Goal: Obtain resource: Obtain resource

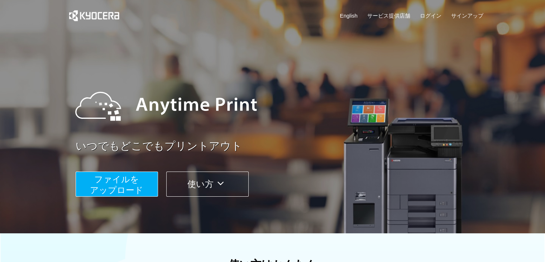
click at [120, 185] on span "ファイルを ​​アップロード" at bounding box center [116, 184] width 53 height 20
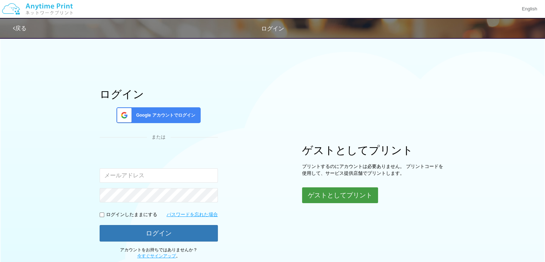
click at [358, 191] on button "ゲストとしてプリント" at bounding box center [340, 195] width 76 height 16
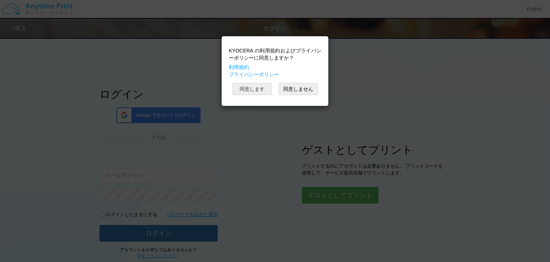
click at [255, 88] on button "同意します" at bounding box center [252, 89] width 39 height 12
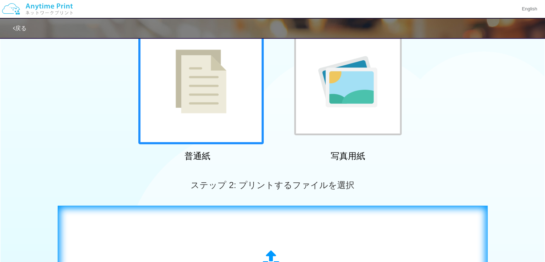
scroll to position [143, 0]
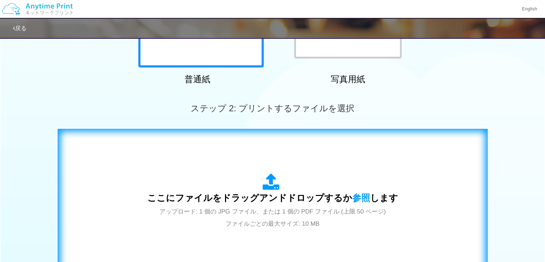
click at [240, 185] on div "ここにファイルをドラッグアンドドロップするか 参照 します アップロード: 1 個の JPG ファイル、または 1 個の PDF ファイル (上限 50 ペー…" at bounding box center [272, 201] width 251 height 56
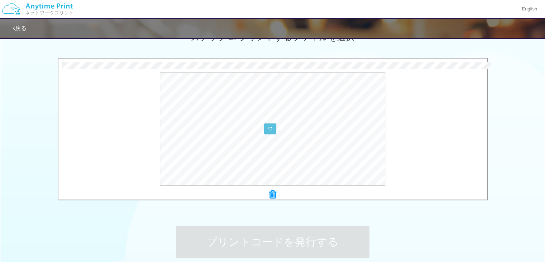
scroll to position [283, 0]
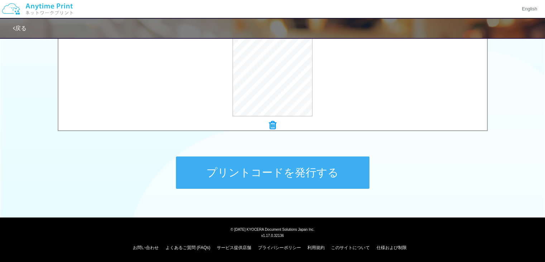
click at [287, 166] on button "プリントコードを発行する" at bounding box center [272, 172] width 193 height 32
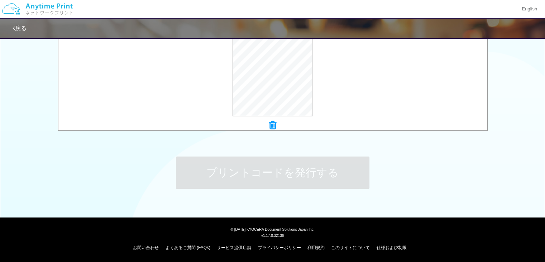
scroll to position [0, 0]
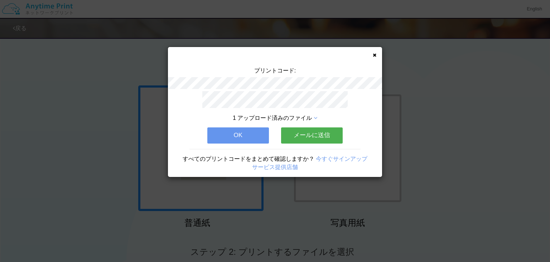
click at [220, 129] on button "OK" at bounding box center [238, 135] width 62 height 16
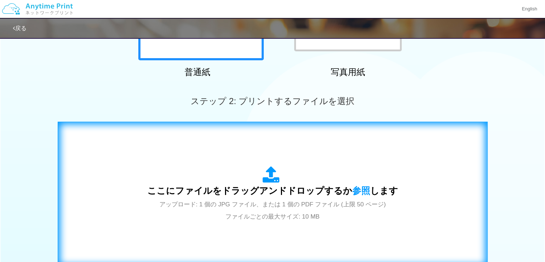
scroll to position [215, 0]
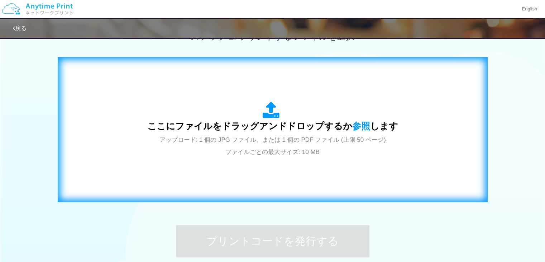
click at [246, 138] on span "アップロード: 1 個の JPG ファイル、または 1 個の PDF ファイル (上限 50 ページ) ファイルごとの最大サイズ: 10 MB" at bounding box center [272, 145] width 226 height 19
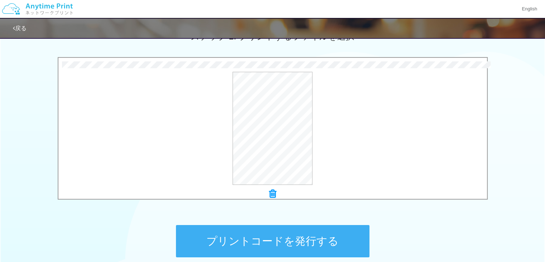
click at [290, 249] on button "プリントコードを発行する" at bounding box center [272, 241] width 193 height 32
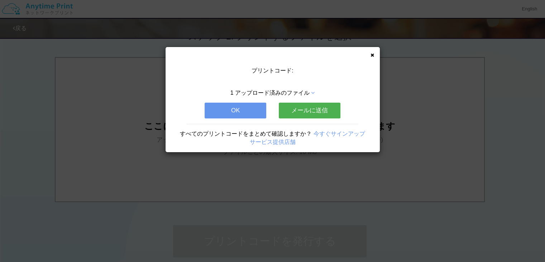
scroll to position [0, 0]
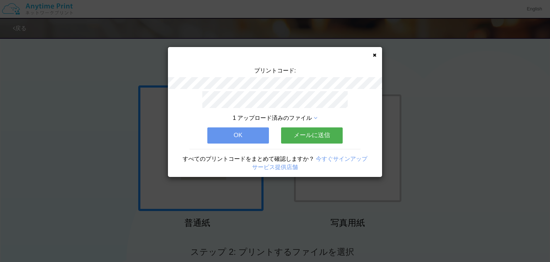
click at [233, 137] on button "OK" at bounding box center [238, 135] width 62 height 16
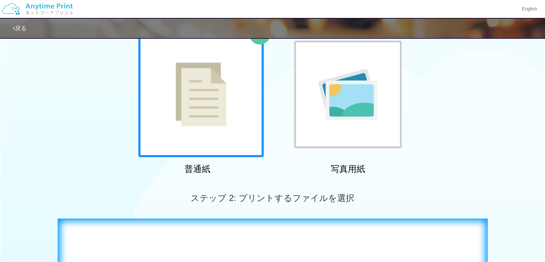
scroll to position [179, 0]
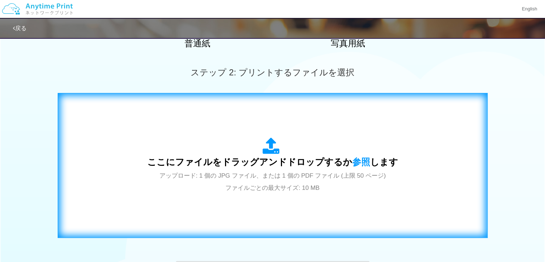
click at [242, 135] on div "ここにファイルをドラッグアンドドロップするか 参照 します アップロード: 1 個の JPG ファイル、または 1 個の PDF ファイル (上限 50 ペー…" at bounding box center [272, 165] width 415 height 130
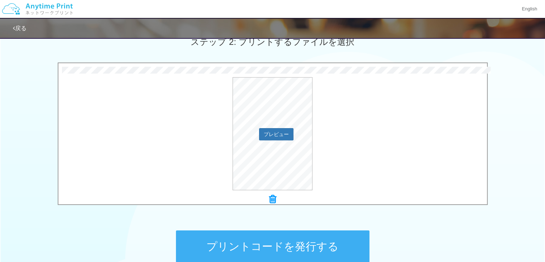
scroll to position [283, 0]
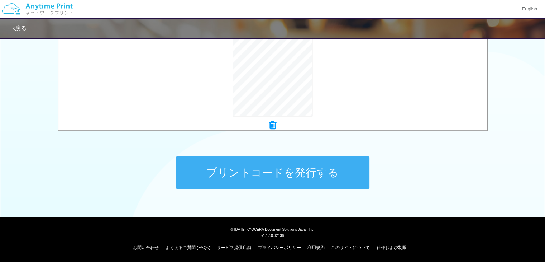
click at [310, 170] on button "プリントコードを発行する" at bounding box center [272, 172] width 193 height 32
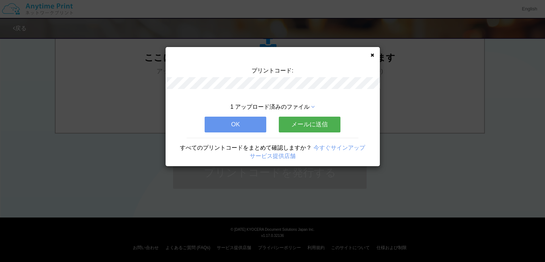
scroll to position [0, 0]
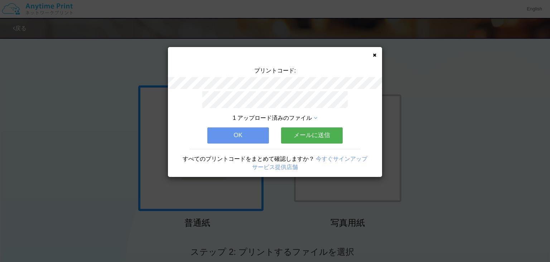
click at [248, 127] on button "OK" at bounding box center [238, 135] width 62 height 16
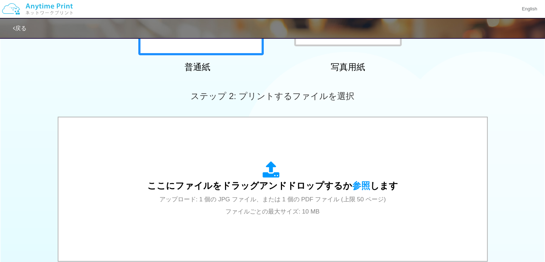
scroll to position [251, 0]
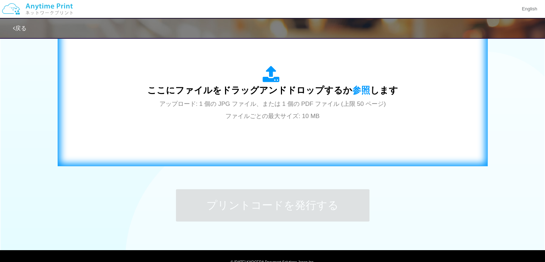
click at [241, 161] on div "ここにファイルをドラッグアンドドロップするか 参照 します アップロード: 1 個の JPG ファイル、または 1 個の PDF ファイル (上限 50 ペー…" at bounding box center [273, 93] width 430 height 145
click at [248, 142] on div "ここにファイルをドラッグアンドドロップするか 参照 します アップロード: 1 個の JPG ファイル、または 1 個の PDF ファイル (上限 50 ペー…" at bounding box center [272, 94] width 415 height 130
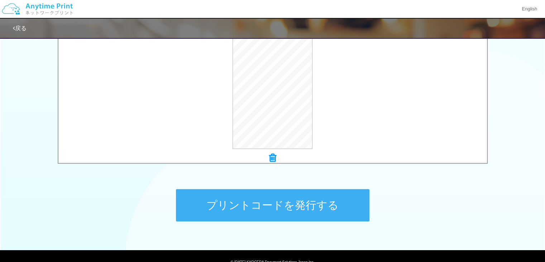
click at [274, 207] on button "プリントコードを発行する" at bounding box center [272, 205] width 193 height 32
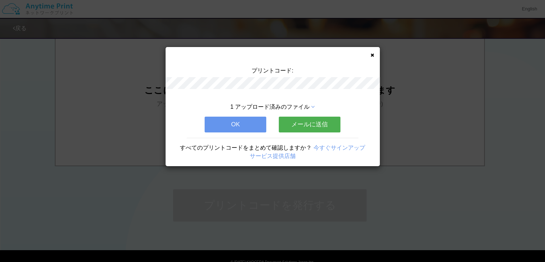
scroll to position [0, 0]
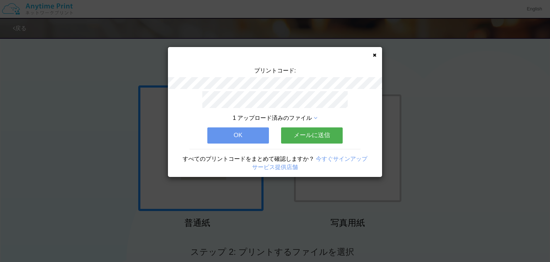
click at [223, 134] on button "OK" at bounding box center [238, 135] width 62 height 16
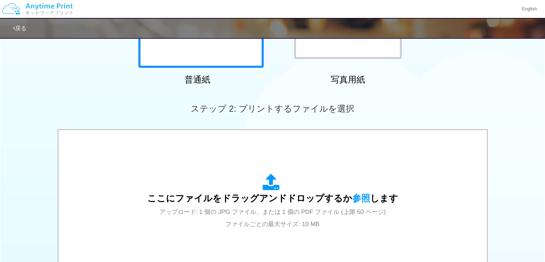
scroll to position [143, 0]
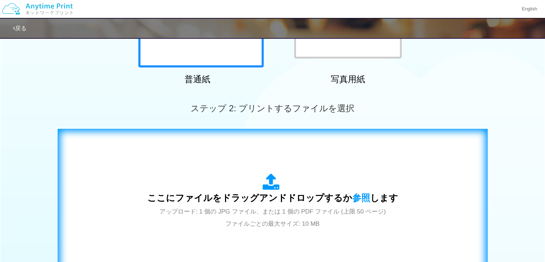
click at [202, 189] on div "ここにファイルをドラッグアンドドロップするか 参照 します アップロード: 1 個の JPG ファイル、または 1 個の PDF ファイル (上限 50 ペー…" at bounding box center [272, 201] width 251 height 56
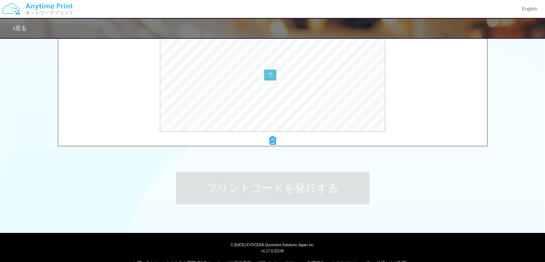
scroll to position [283, 0]
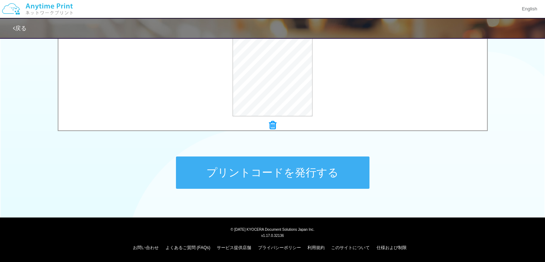
click at [290, 171] on button "プリントコードを発行する" at bounding box center [272, 172] width 193 height 32
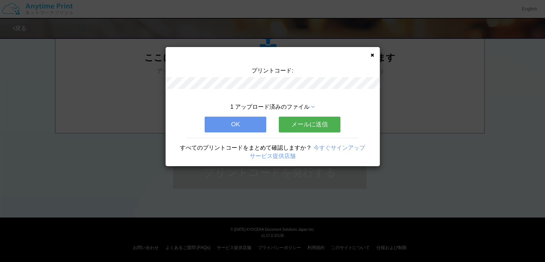
scroll to position [0, 0]
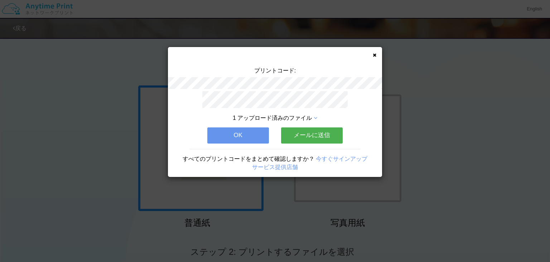
click at [374, 57] on div "プリントコード: 1 アップロード済みのファイル OK メールに送信 すべてのプリントコードをまとめて確認しますか？ 今すぐサインアップ サービス提供店舗" at bounding box center [275, 112] width 214 height 130
click at [374, 56] on icon at bounding box center [375, 55] width 4 height 5
